Goal: Check status: Check status

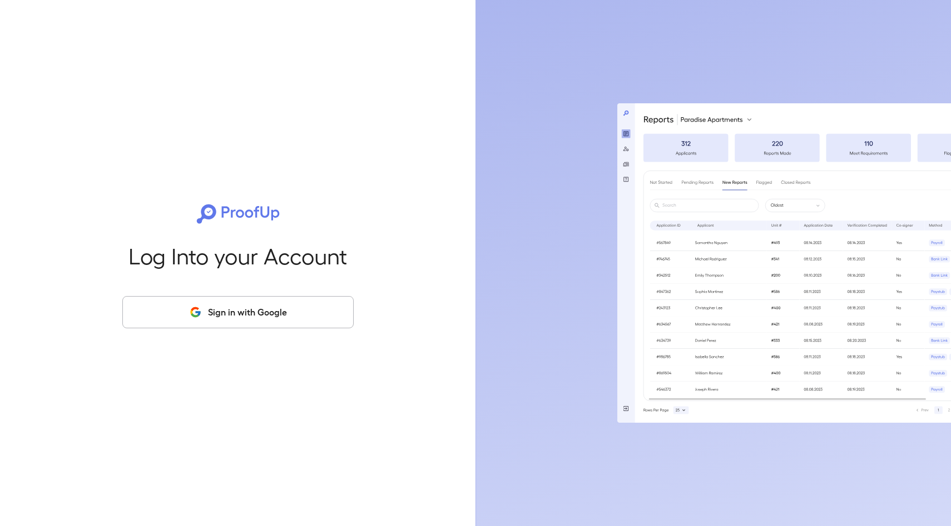
click at [196, 311] on icon "button" at bounding box center [198, 313] width 5 height 5
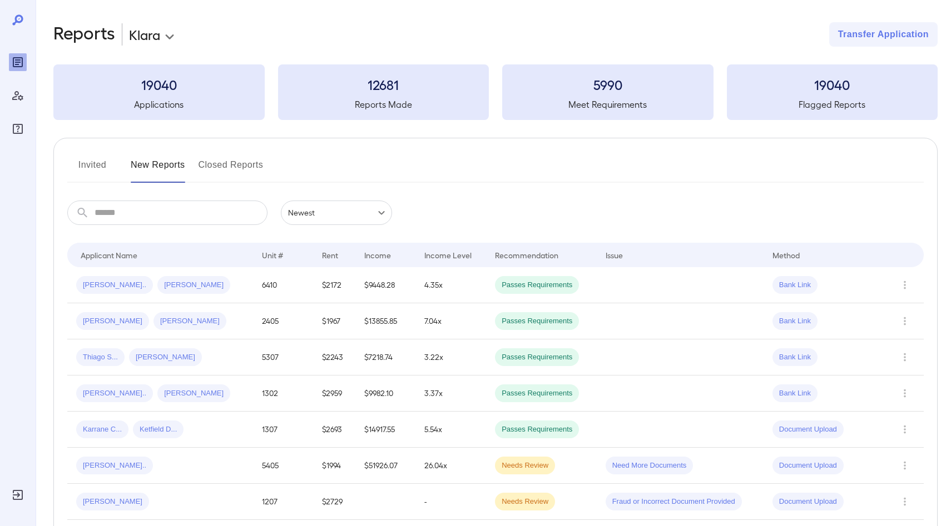
click at [178, 288] on div "[PERSON_NAME].. [PERSON_NAME].." at bounding box center [160, 285] width 168 height 18
